Goal: Information Seeking & Learning: Learn about a topic

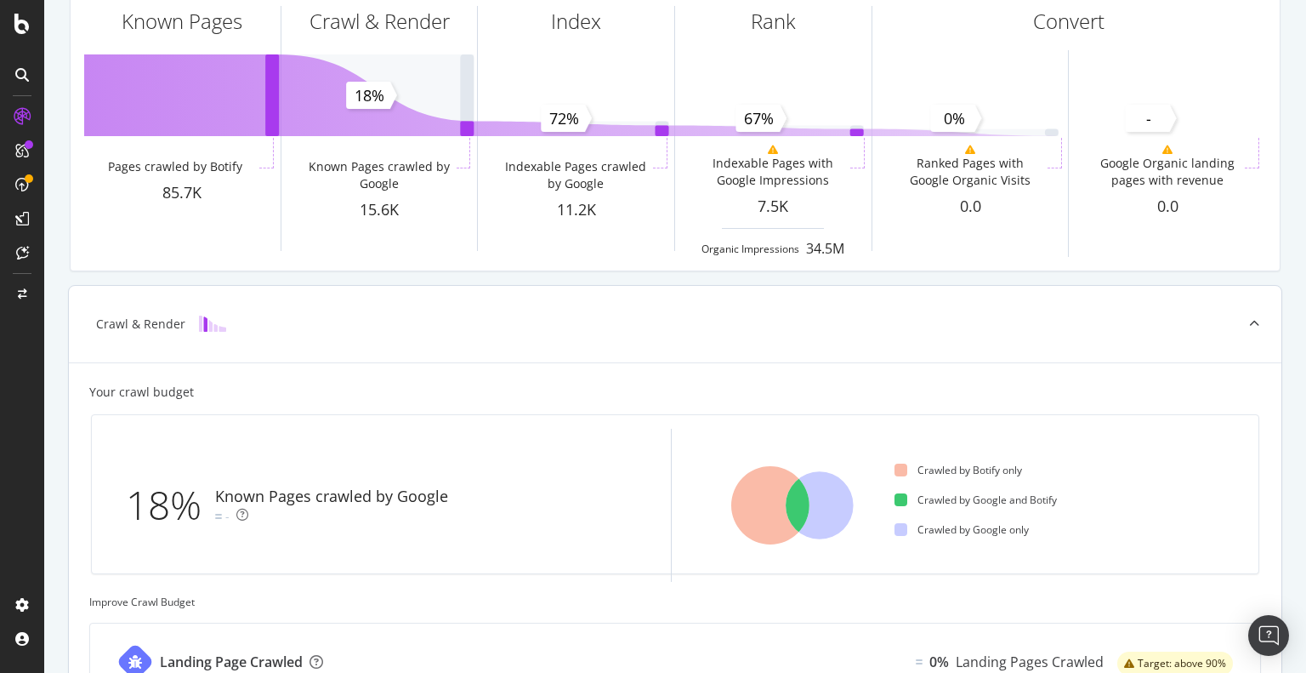
scroll to position [117, 0]
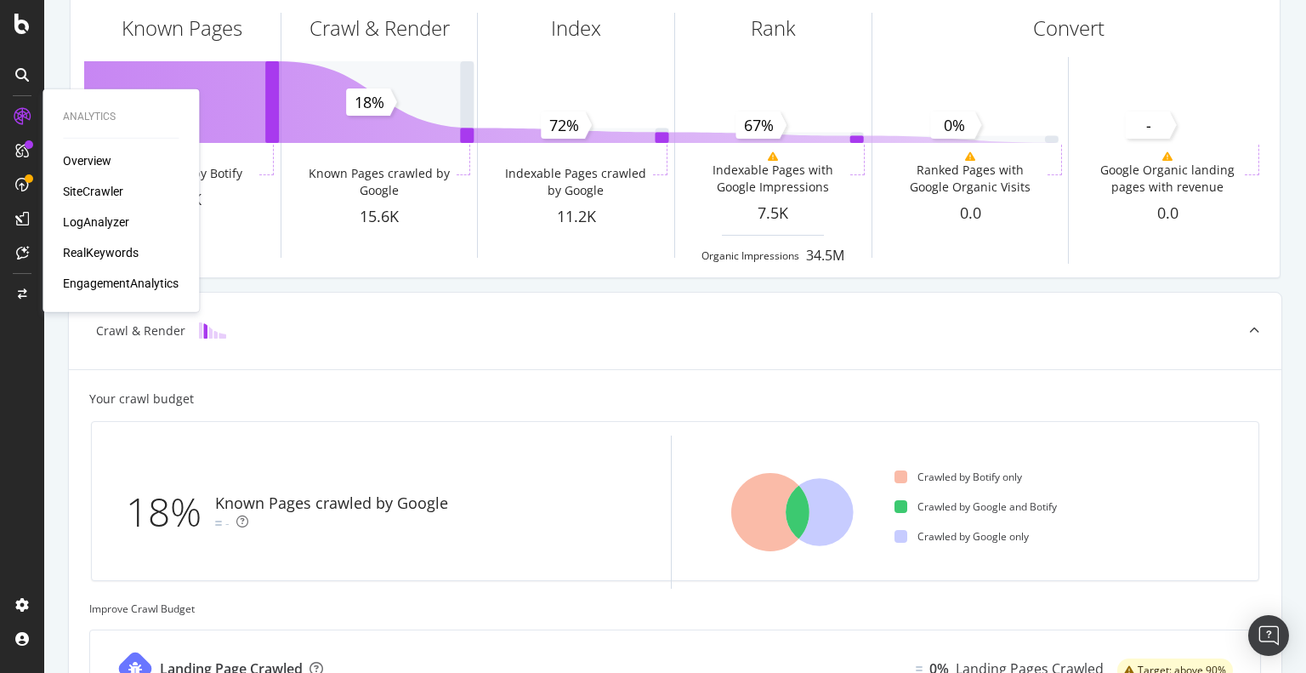
click at [92, 189] on div "SiteCrawler" at bounding box center [93, 191] width 60 height 17
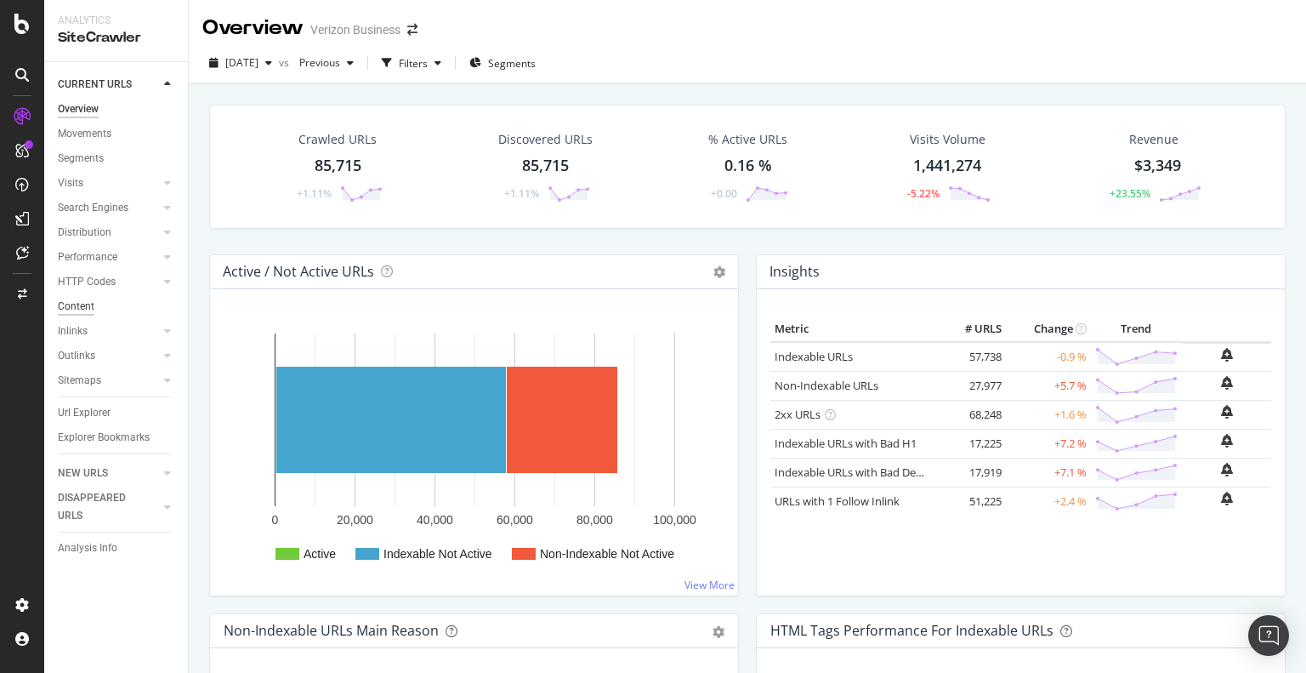
click at [76, 307] on div "Content" at bounding box center [76, 307] width 37 height 18
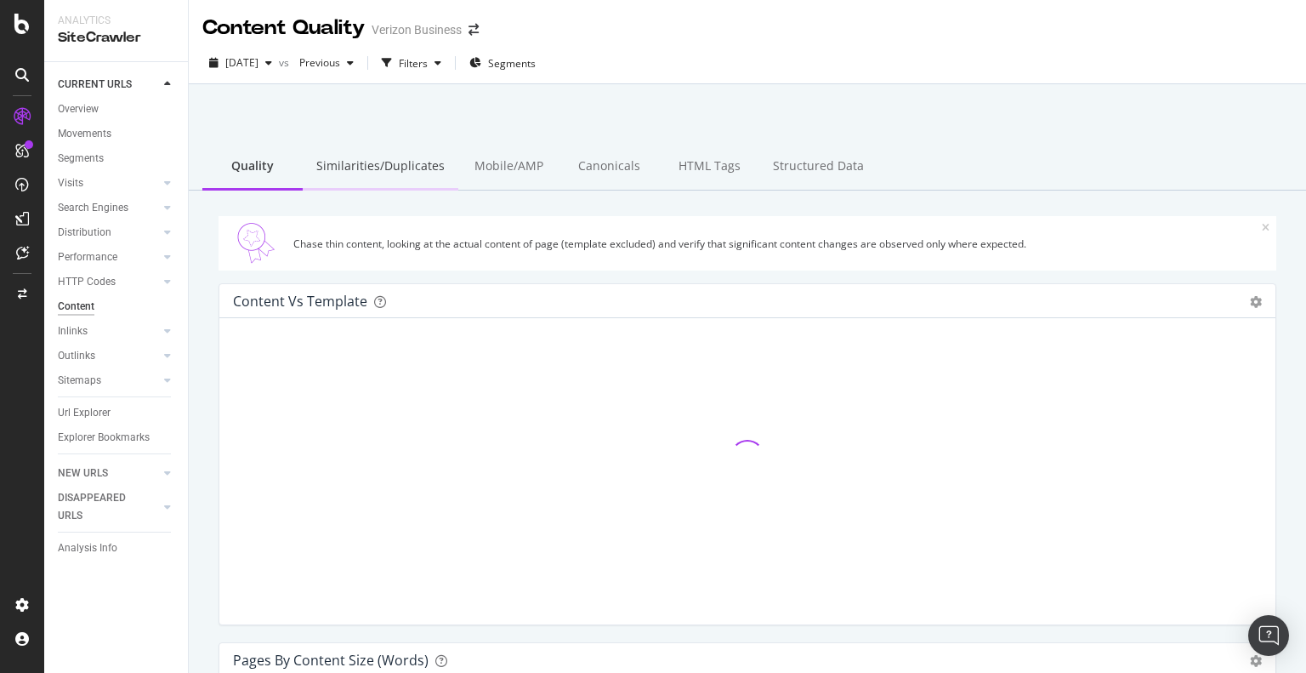
click at [389, 166] on div "Similarities/Duplicates" at bounding box center [381, 167] width 156 height 47
